Goal: Contribute content

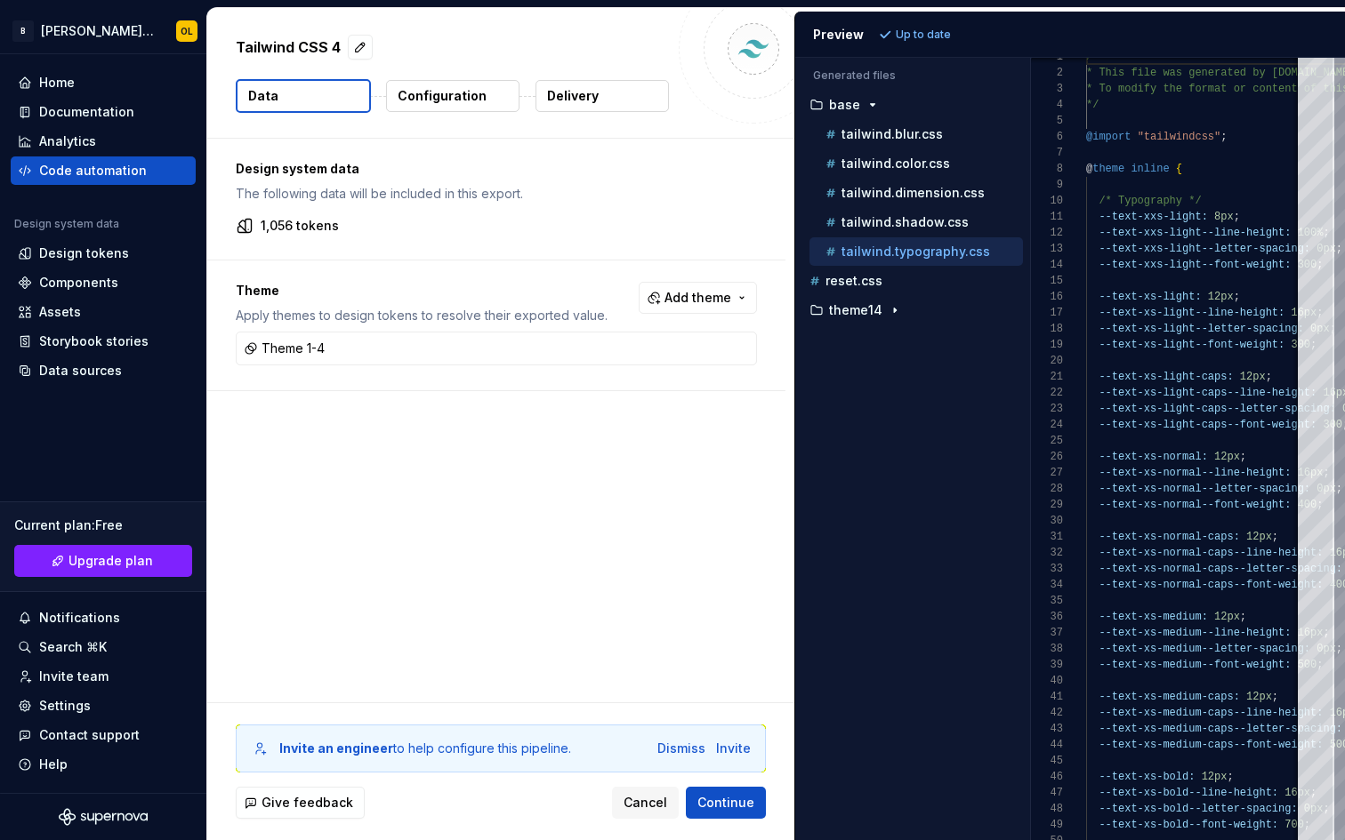
scroll to position [160, 0]
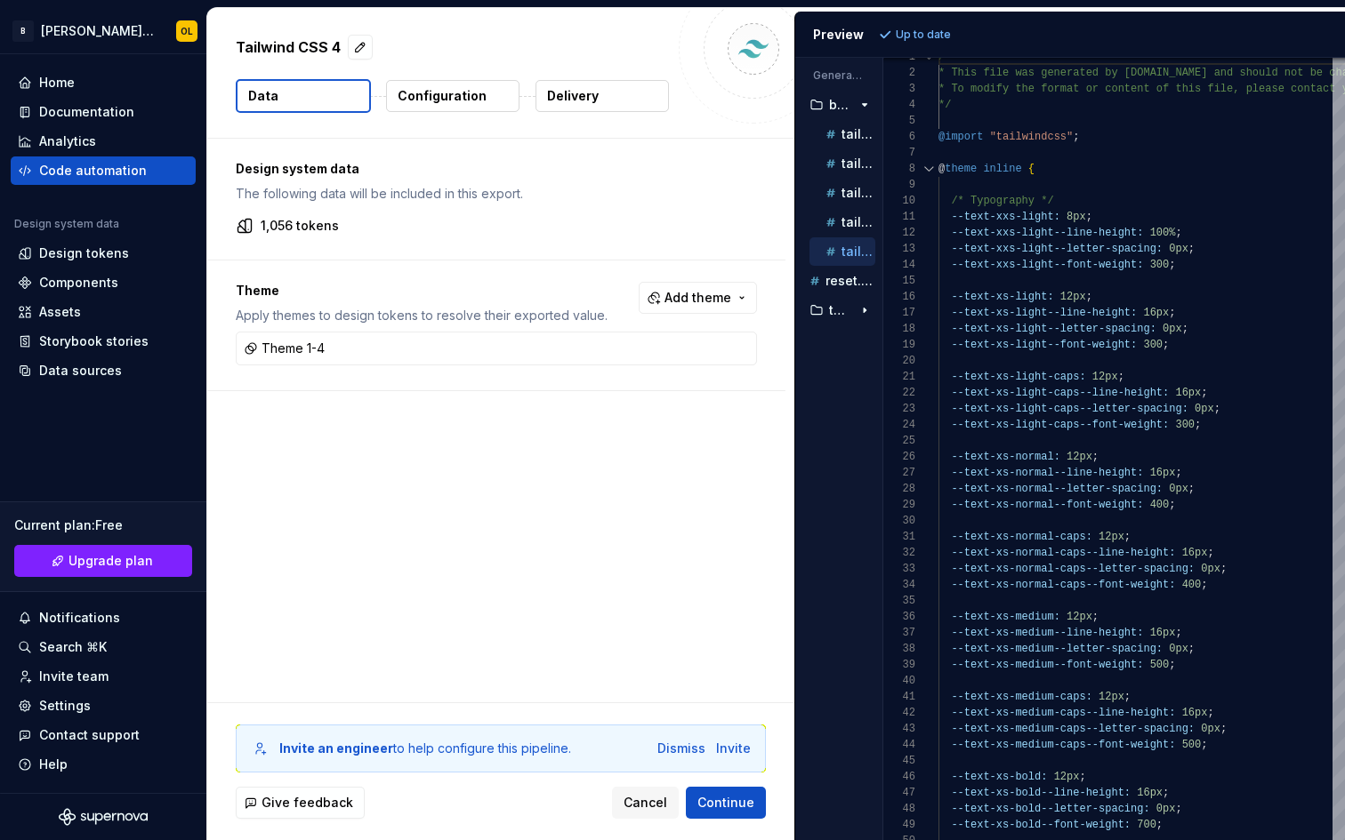
click at [776, 453] on div "Tailwind CSS 4 Data Configuration Delivery Design system data The following dat…" at bounding box center [775, 424] width 1137 height 832
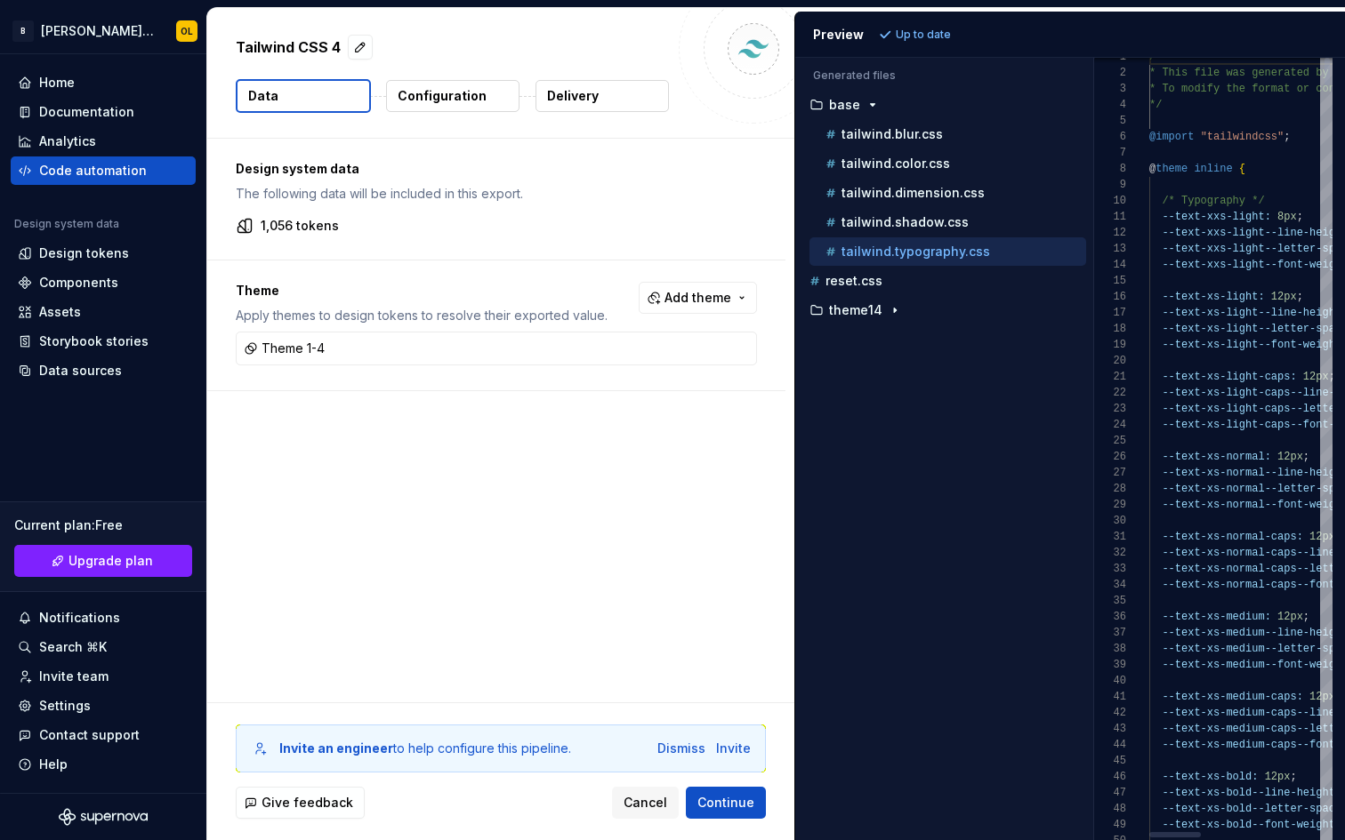
click at [1055, 207] on div "Generated files Accessibility guide for tree . Navigate the tree with the arrow…" at bounding box center [1070, 449] width 550 height 783
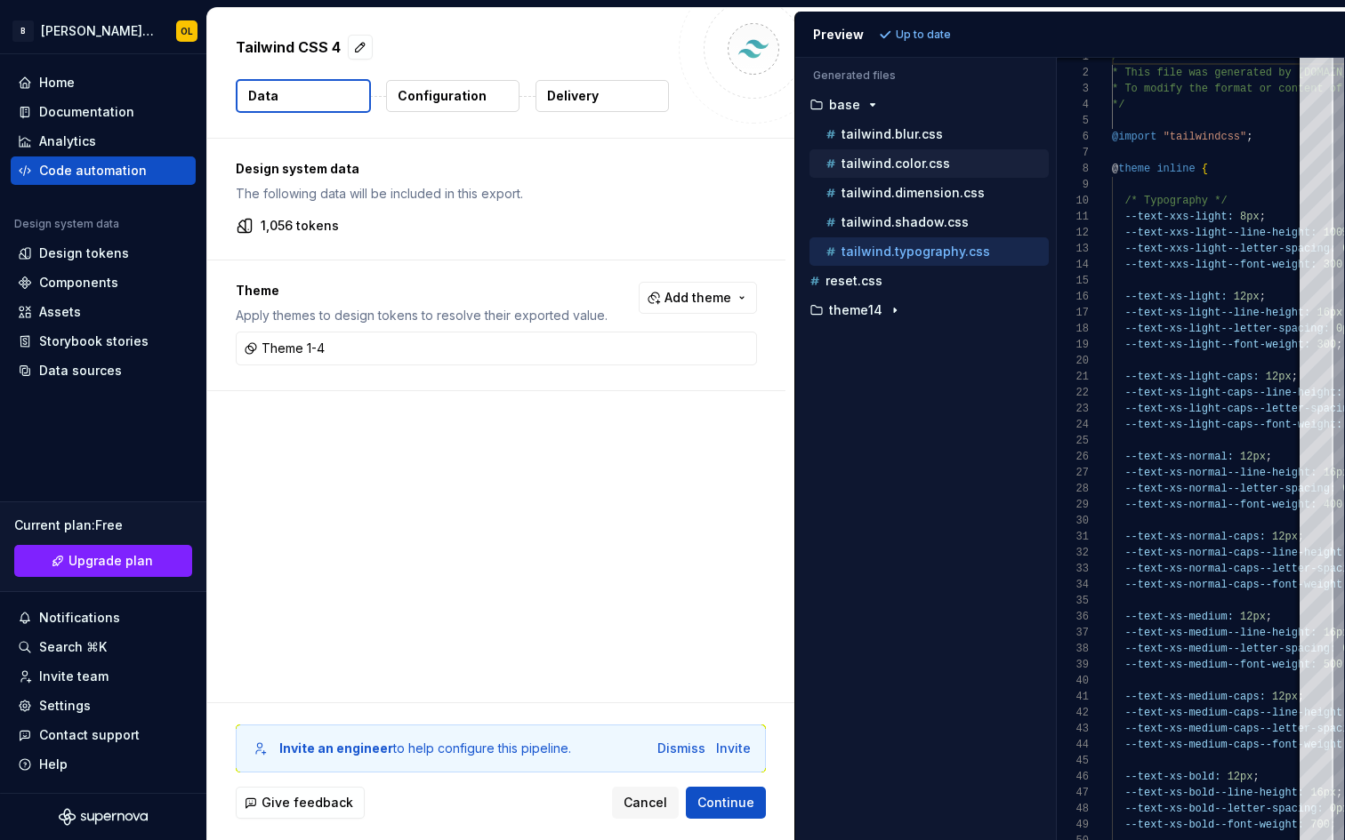
click at [880, 161] on p "tailwind.color.css" at bounding box center [895, 164] width 108 height 14
type textarea "**********"
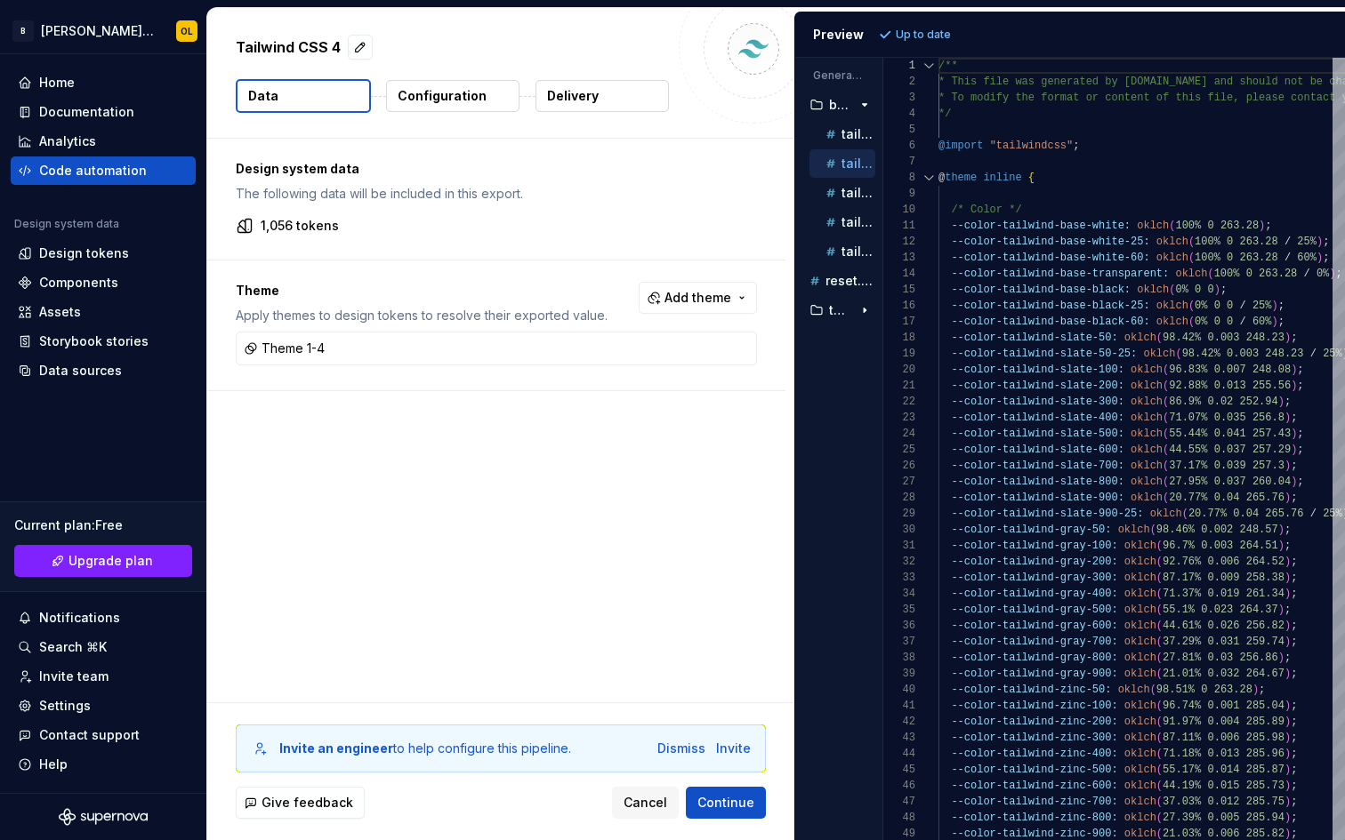
click at [741, 267] on div "Tailwind CSS 4 Data Configuration Delivery Design system data The following dat…" at bounding box center [775, 424] width 1137 height 832
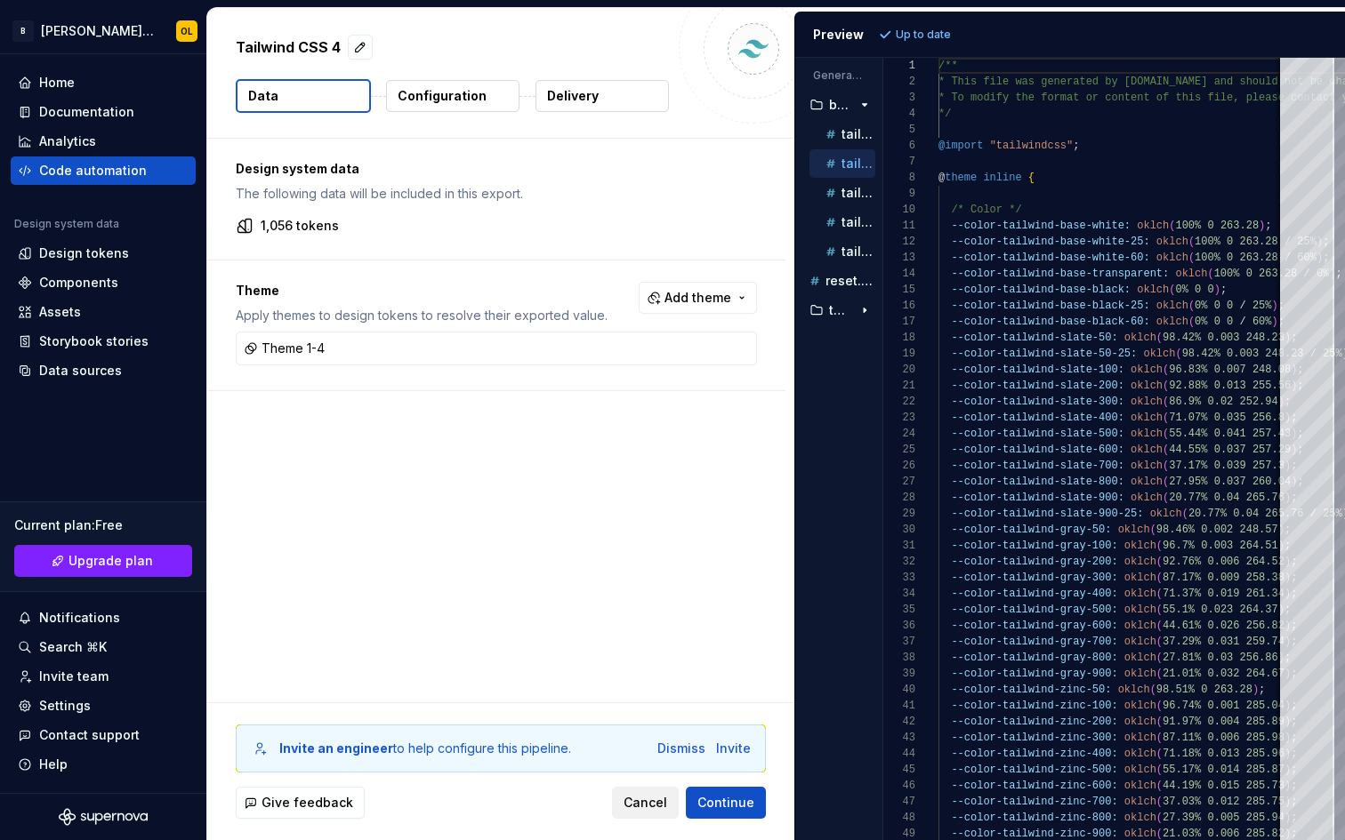
click at [647, 808] on span "Cancel" at bounding box center [645, 803] width 44 height 18
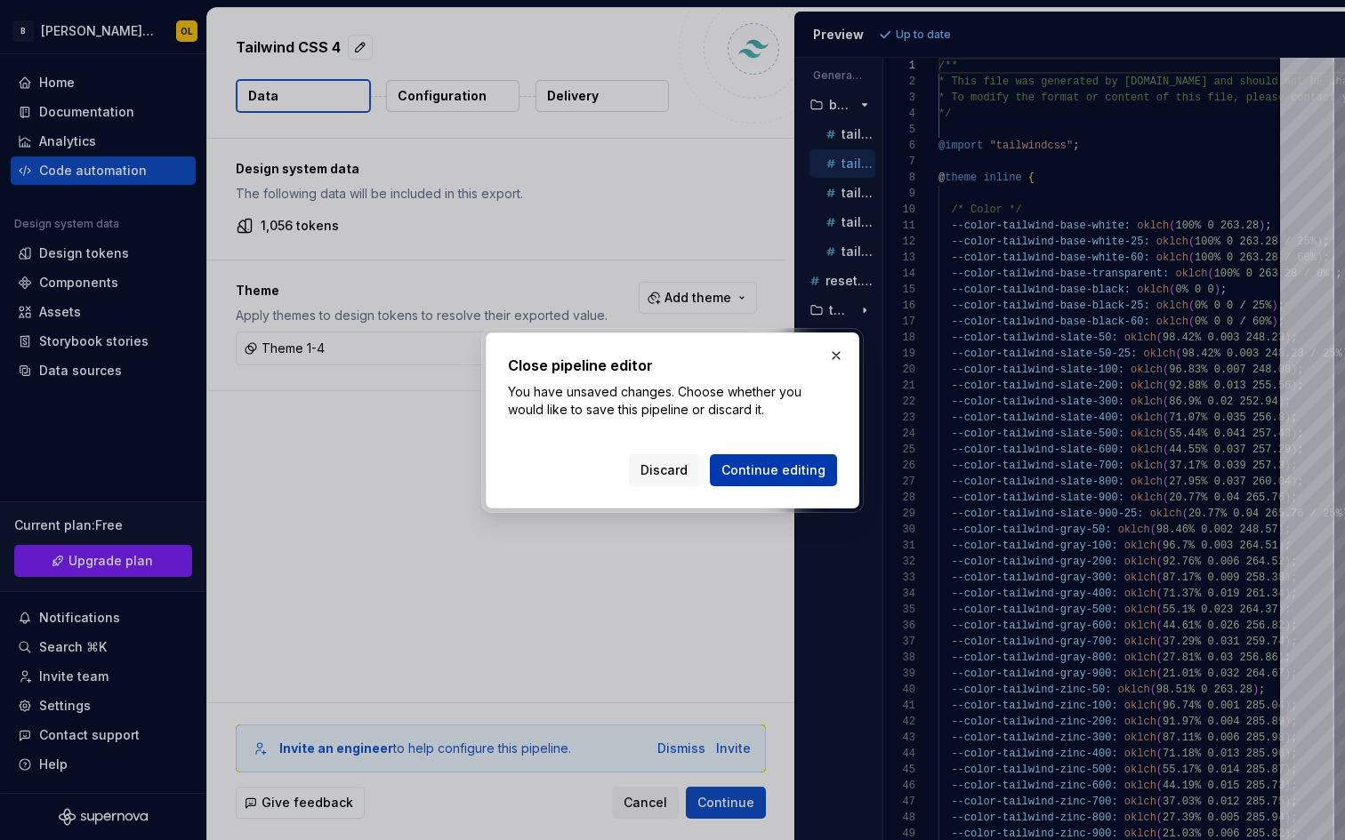
click at [782, 463] on span "Continue editing" at bounding box center [773, 471] width 104 height 18
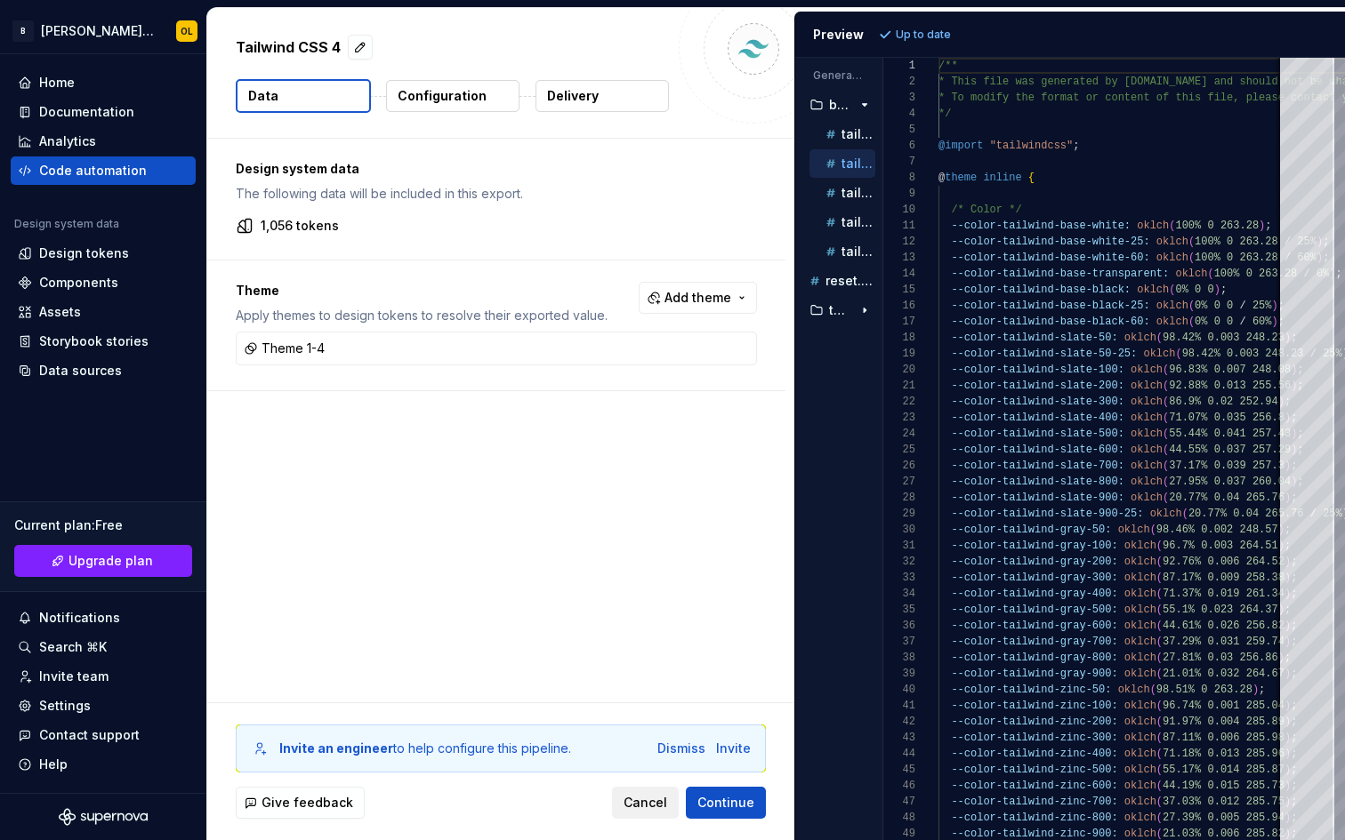
click at [647, 800] on span "Cancel" at bounding box center [645, 803] width 44 height 18
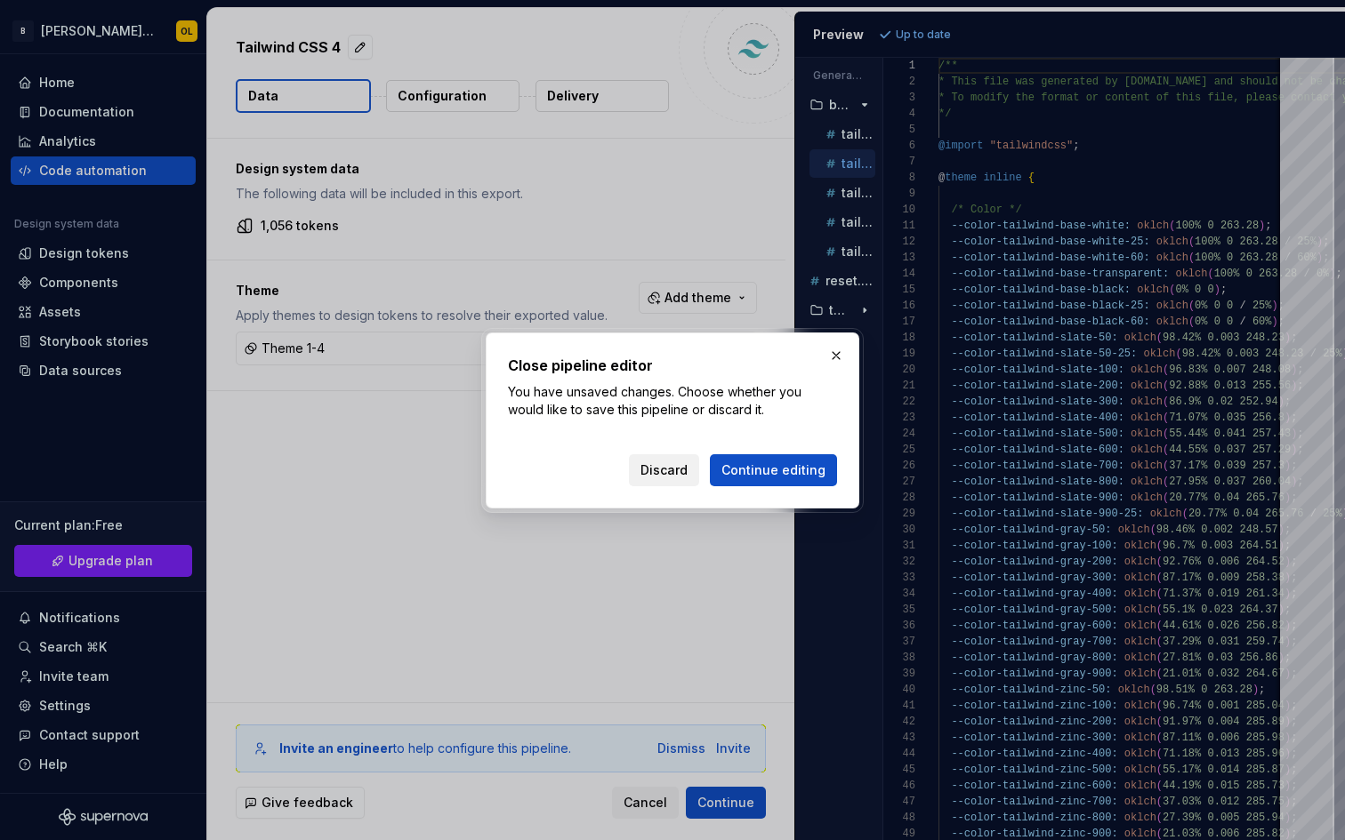
click at [672, 470] on span "Discard" at bounding box center [663, 471] width 47 height 18
